Goal: Information Seeking & Learning: Learn about a topic

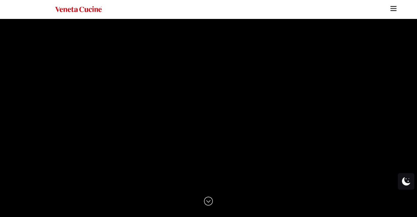
scroll to position [13, 0]
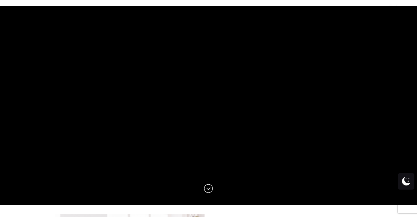
click at [207, 188] on img at bounding box center [208, 188] width 9 height 9
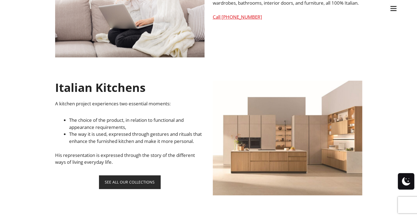
scroll to position [282, 0]
click at [136, 188] on link "SEE ALL OUR COLLECTIONS" at bounding box center [129, 181] width 61 height 13
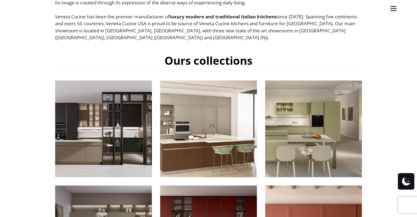
scroll to position [215, 0]
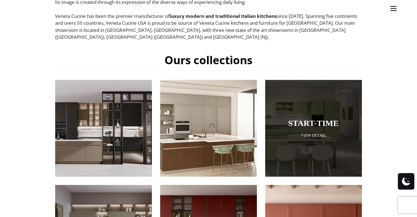
click at [316, 105] on div at bounding box center [313, 128] width 97 height 97
click at [307, 133] on link "View Detail" at bounding box center [313, 135] width 97 height 5
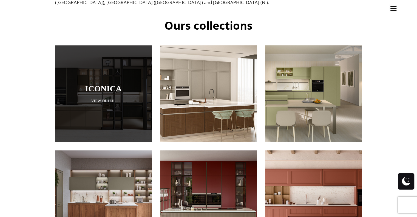
scroll to position [251, 0]
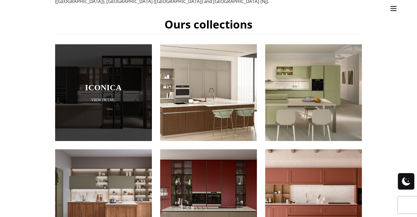
click at [103, 97] on link "View Detail" at bounding box center [103, 99] width 97 height 5
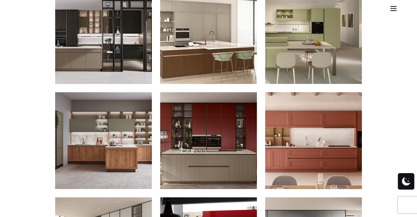
scroll to position [322, 0]
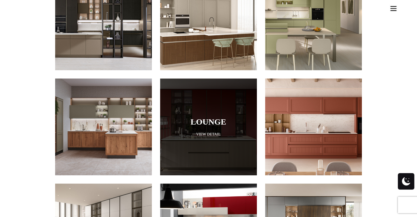
click at [181, 132] on link "View Detail" at bounding box center [208, 134] width 97 height 5
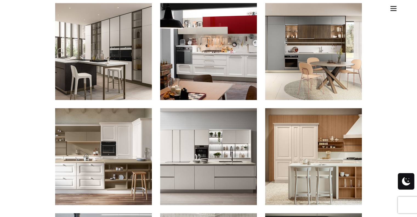
scroll to position [503, 0]
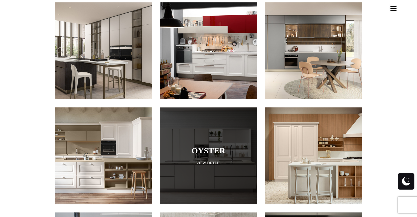
click at [203, 146] on link "Oyster" at bounding box center [208, 150] width 69 height 9
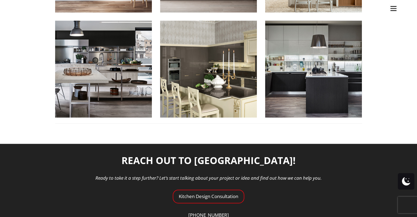
scroll to position [695, 0]
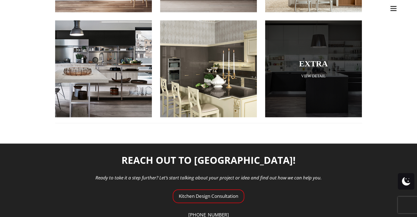
click at [299, 41] on div at bounding box center [313, 68] width 97 height 97
click at [308, 73] on link "View Detail" at bounding box center [313, 75] width 97 height 5
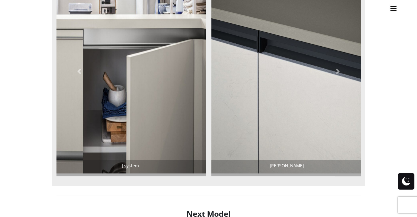
scroll to position [495, 0]
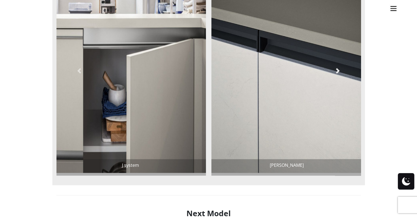
click at [338, 67] on link at bounding box center [338, 70] width 46 height 209
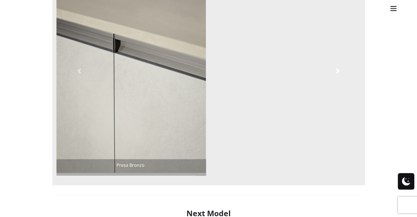
click at [338, 67] on link at bounding box center [338, 70] width 46 height 209
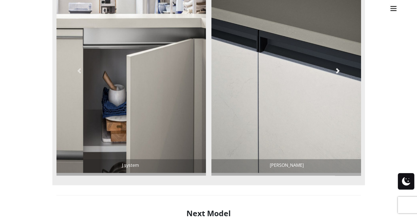
click at [338, 67] on link at bounding box center [338, 70] width 46 height 209
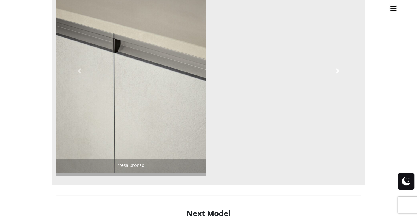
click at [338, 67] on link at bounding box center [338, 70] width 46 height 209
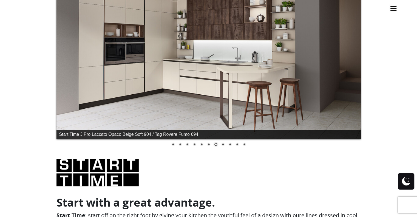
scroll to position [172, 0]
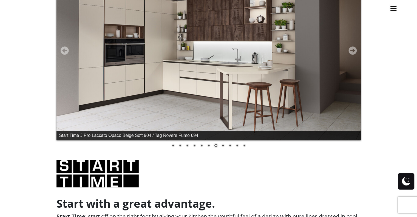
click at [355, 50] on link "Next" at bounding box center [352, 50] width 8 height 8
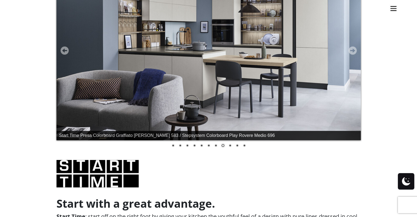
click at [355, 50] on link "Next" at bounding box center [352, 50] width 8 height 8
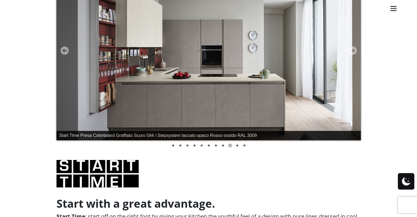
click at [355, 50] on link "Next" at bounding box center [352, 50] width 8 height 8
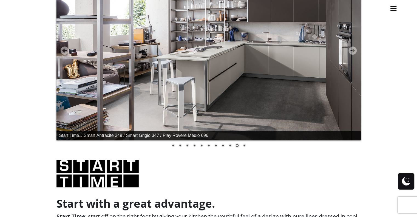
click at [355, 50] on link "Next" at bounding box center [352, 50] width 8 height 8
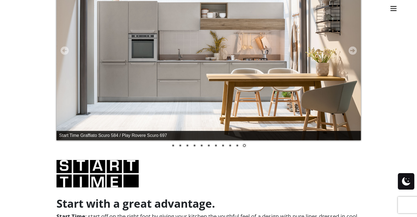
click at [355, 50] on link "Next" at bounding box center [352, 50] width 8 height 8
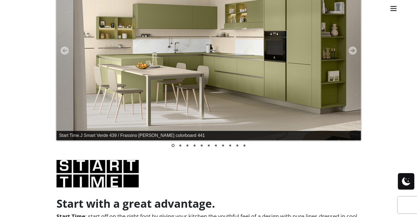
click at [355, 50] on link "Next" at bounding box center [352, 50] width 8 height 8
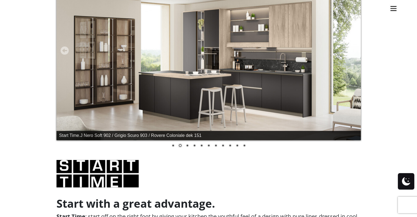
click at [355, 50] on link "Next" at bounding box center [352, 50] width 8 height 8
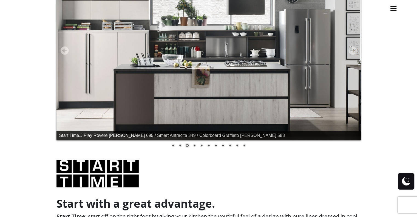
click at [355, 50] on link "Next" at bounding box center [352, 50] width 8 height 8
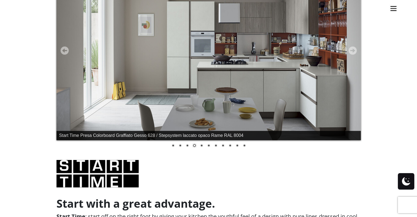
click at [355, 50] on link "Next" at bounding box center [352, 50] width 8 height 8
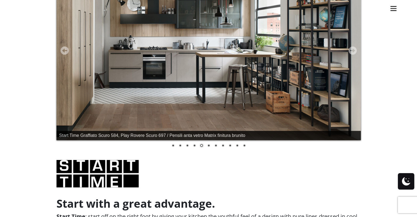
click at [355, 50] on link "Next" at bounding box center [352, 50] width 8 height 8
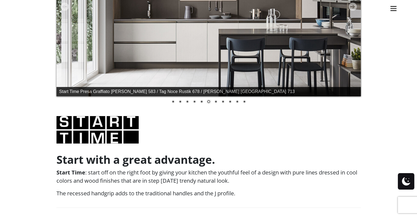
scroll to position [216, 0]
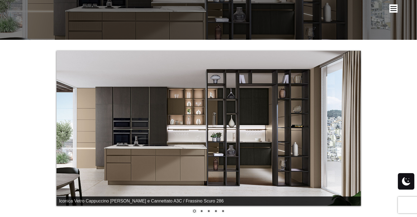
scroll to position [92, 0]
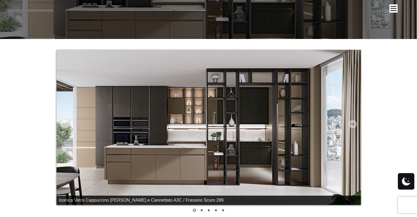
click at [354, 125] on link "Next" at bounding box center [352, 124] width 8 height 8
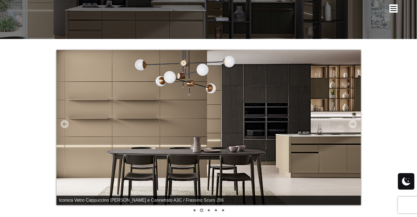
click at [354, 125] on link "Next" at bounding box center [352, 124] width 8 height 8
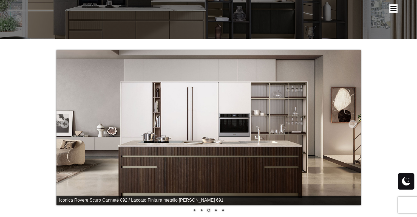
click at [354, 125] on link "Next" at bounding box center [352, 124] width 8 height 8
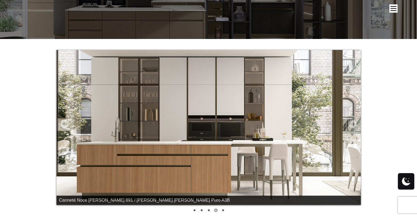
click at [354, 125] on link "Next" at bounding box center [352, 124] width 8 height 8
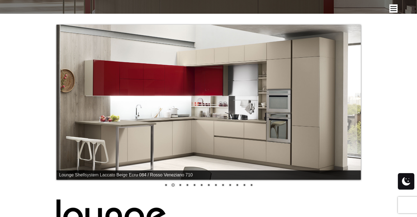
scroll to position [115, 0]
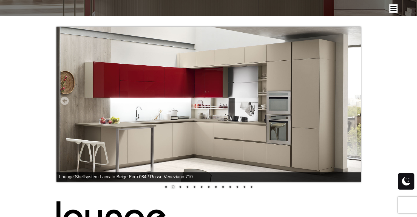
click at [356, 113] on img at bounding box center [208, 104] width 304 height 155
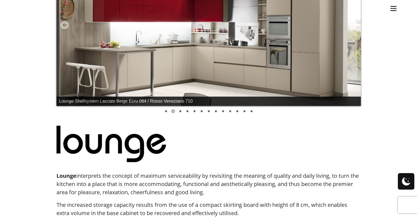
scroll to position [190, 0]
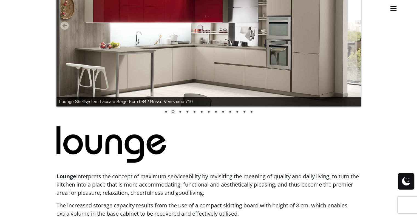
click at [178, 112] on link "3" at bounding box center [180, 112] width 6 height 6
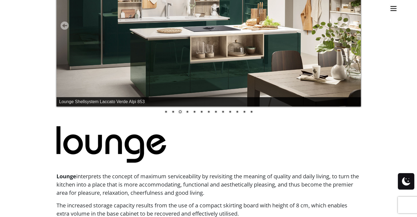
click at [186, 112] on link "4" at bounding box center [187, 112] width 6 height 6
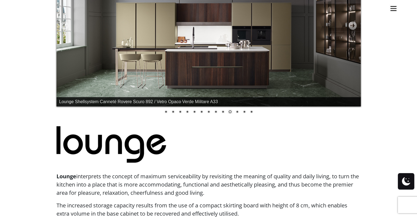
drag, startPoint x: 186, startPoint y: 112, endPoint x: 200, endPoint y: 112, distance: 13.2
click at [200, 112] on div "1 2 3 4 5 6 7 8 9 10 11 12 13" at bounding box center [208, 111] width 304 height 10
click at [200, 112] on link "6" at bounding box center [201, 112] width 6 height 6
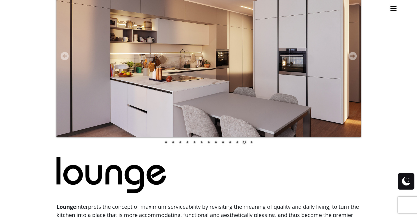
scroll to position [159, 0]
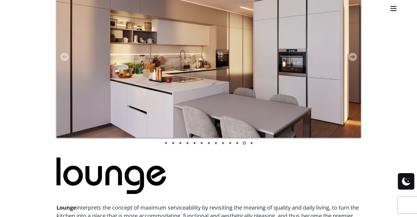
click at [351, 57] on link "Next" at bounding box center [352, 57] width 8 height 8
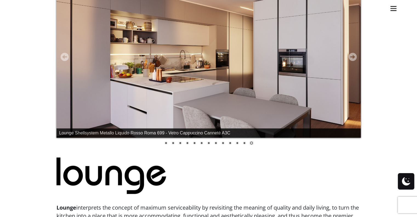
click at [351, 57] on link "Next" at bounding box center [352, 57] width 8 height 8
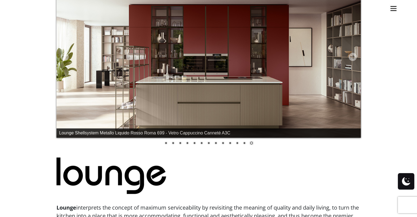
click at [351, 57] on link "Next" at bounding box center [352, 57] width 8 height 8
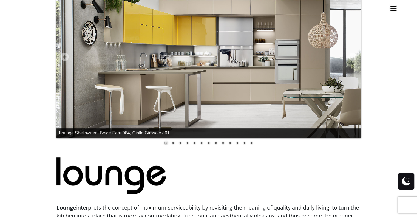
click at [351, 57] on link "Next" at bounding box center [352, 57] width 8 height 8
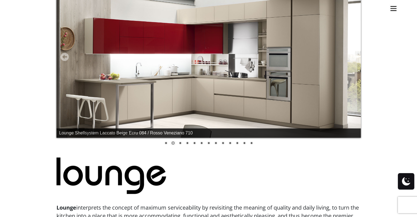
click at [351, 57] on link "Next" at bounding box center [352, 57] width 8 height 8
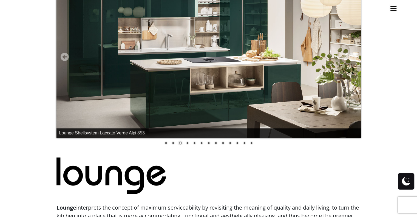
click at [351, 57] on link "Next" at bounding box center [352, 57] width 8 height 8
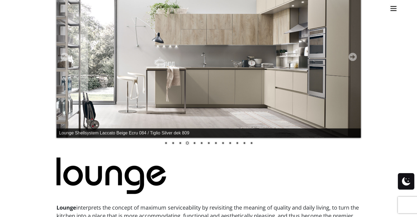
click at [351, 57] on link "Next" at bounding box center [352, 57] width 8 height 8
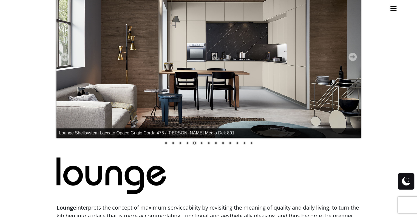
click at [351, 57] on link "Next" at bounding box center [352, 57] width 8 height 8
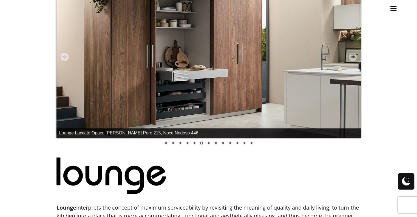
click at [351, 57] on link "Next" at bounding box center [352, 57] width 8 height 8
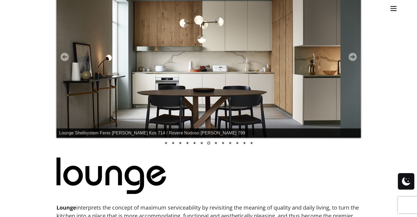
click at [351, 57] on link "Next" at bounding box center [352, 57] width 8 height 8
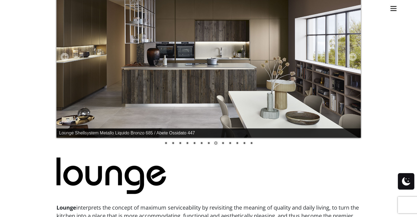
click at [351, 57] on link "Next" at bounding box center [352, 57] width 8 height 8
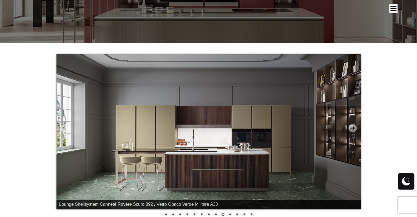
scroll to position [86, 0]
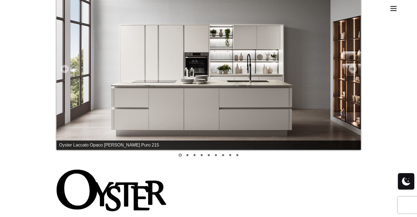
scroll to position [147, 0]
click at [354, 67] on link "Next" at bounding box center [352, 69] width 8 height 8
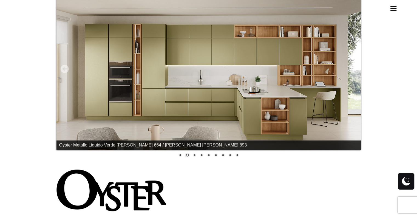
click at [354, 67] on link "Next" at bounding box center [352, 69] width 8 height 8
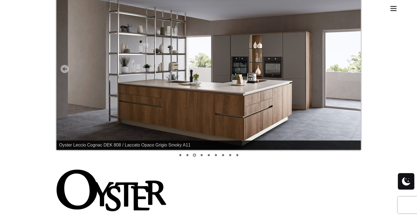
click at [354, 67] on link "Next" at bounding box center [352, 69] width 8 height 8
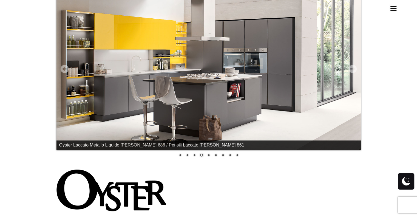
click at [354, 67] on link "Next" at bounding box center [352, 69] width 8 height 8
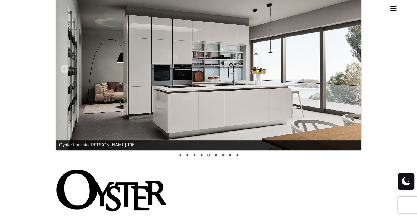
click at [354, 67] on link "Next" at bounding box center [352, 69] width 8 height 8
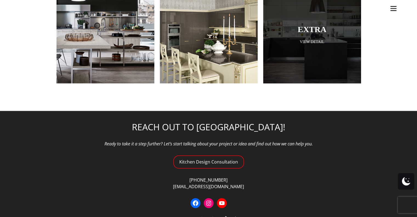
scroll to position [774, 0]
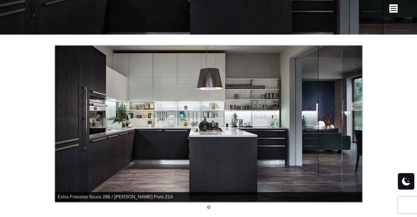
scroll to position [98, 0]
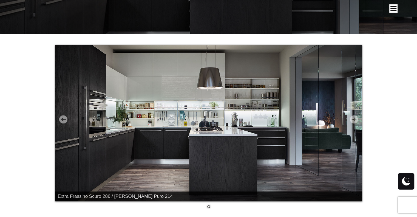
click at [351, 120] on link "Next" at bounding box center [354, 119] width 8 height 8
click at [354, 117] on link "Next" at bounding box center [354, 119] width 8 height 8
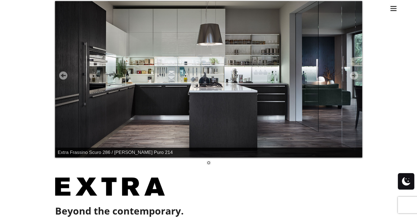
scroll to position [141, 0]
click at [352, 77] on link "Next" at bounding box center [354, 75] width 8 height 8
click at [63, 74] on link "Prev" at bounding box center [63, 75] width 8 height 8
click at [355, 75] on link "Next" at bounding box center [354, 75] width 8 height 8
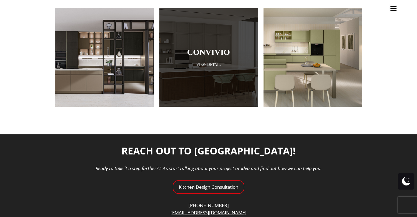
scroll to position [501, 0]
